Goal: Complete application form

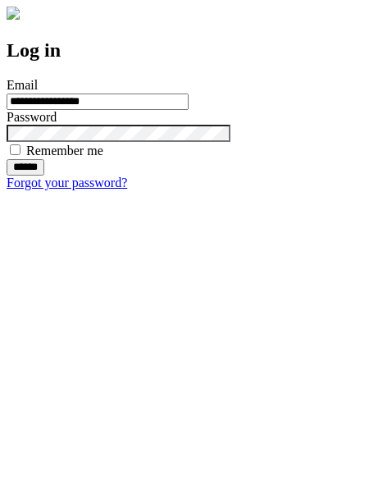
type input "**********"
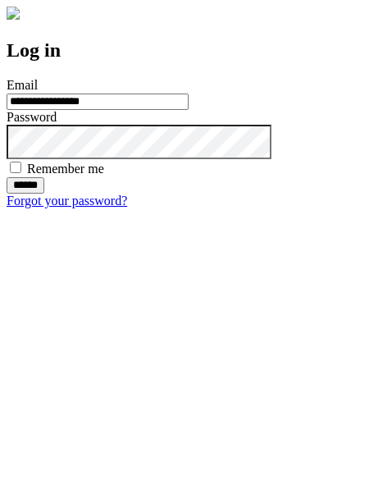
click at [44, 194] on input "******" at bounding box center [26, 185] width 38 height 16
